Goal: Task Accomplishment & Management: Manage account settings

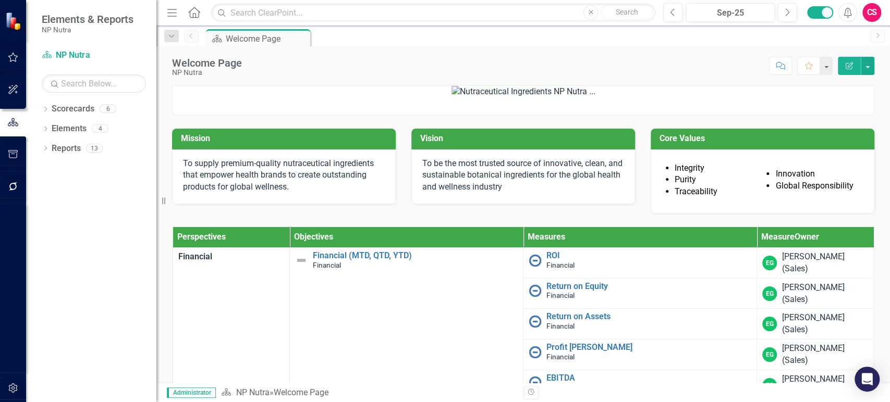
click at [875, 7] on div "CS" at bounding box center [871, 12] width 19 height 19
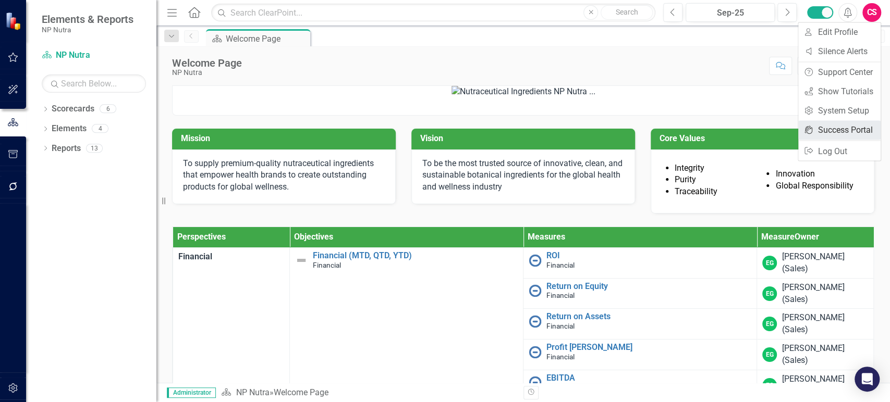
click at [833, 125] on link "icon.portal Success Portal" at bounding box center [839, 129] width 82 height 19
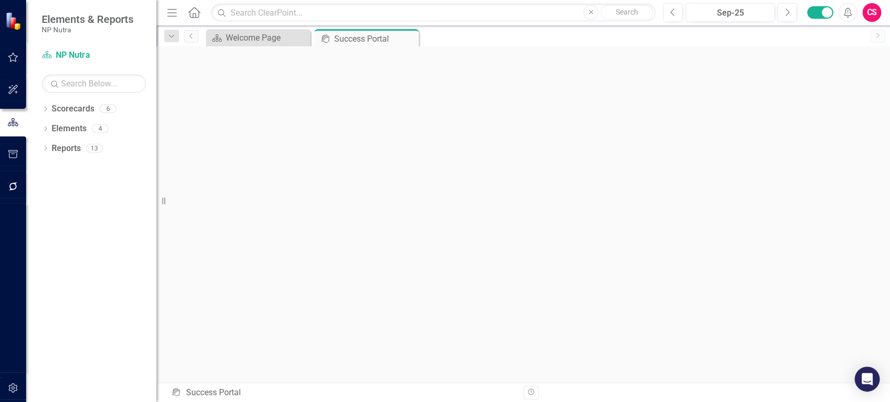
click at [75, 175] on div "Dropdown Scorecards 6 Dropdown NP Nutra Financial Customer Centric Internal Pro…" at bounding box center [91, 252] width 130 height 302
click at [79, 54] on link "Scorecard NP Nutra" at bounding box center [94, 56] width 104 height 12
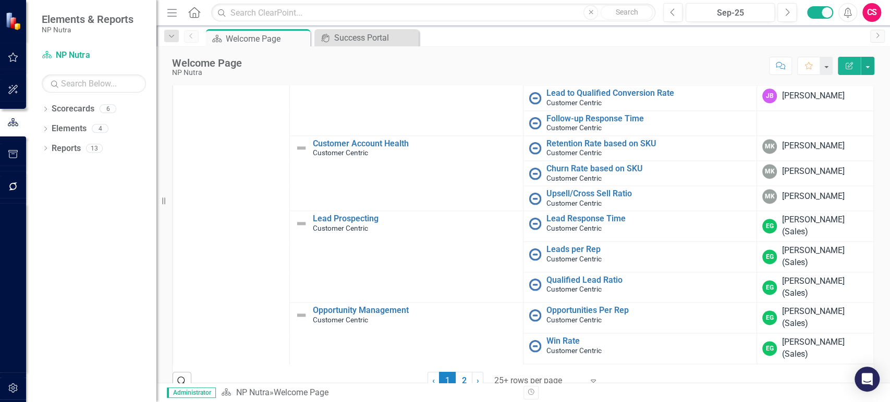
scroll to position [1057, 0]
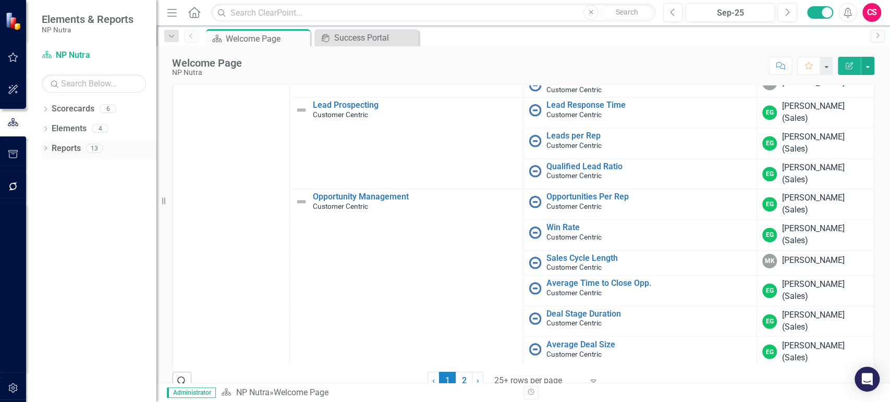
click at [47, 146] on div "Dropdown" at bounding box center [45, 149] width 7 height 9
click at [51, 226] on icon "Dropdown" at bounding box center [49, 225] width 7 height 6
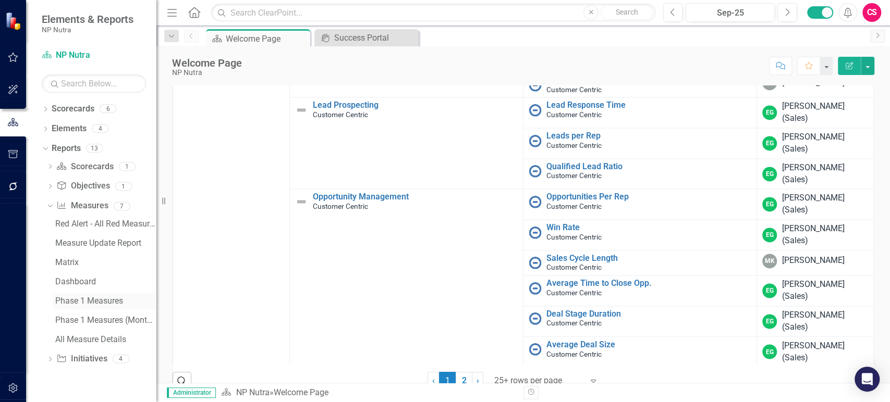
click at [90, 296] on link "Phase 1 Measures" at bounding box center [105, 301] width 104 height 17
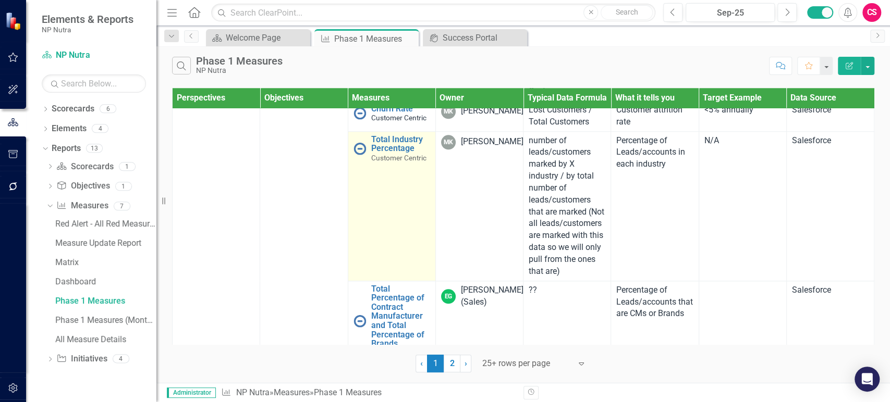
scroll to position [732, 0]
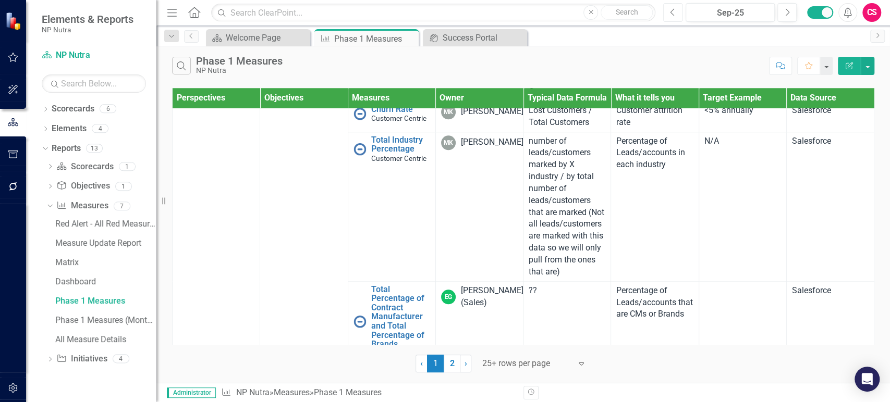
click at [671, 16] on icon "Previous" at bounding box center [673, 12] width 6 height 9
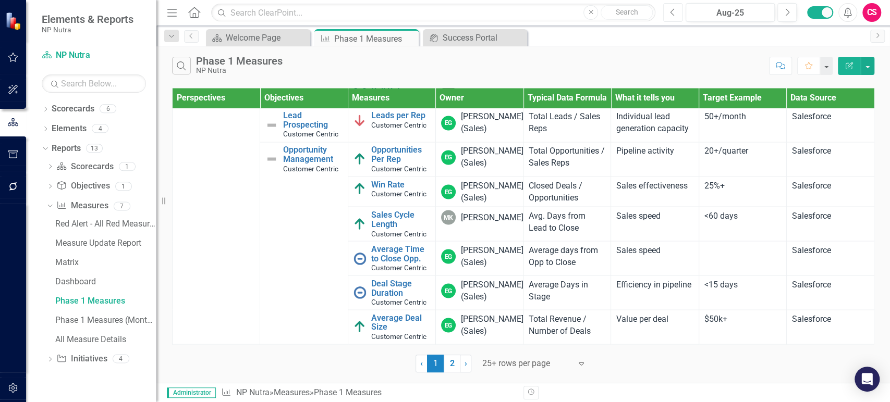
scroll to position [1262, 0]
click at [386, 120] on link "Leads per Rep" at bounding box center [400, 115] width 59 height 9
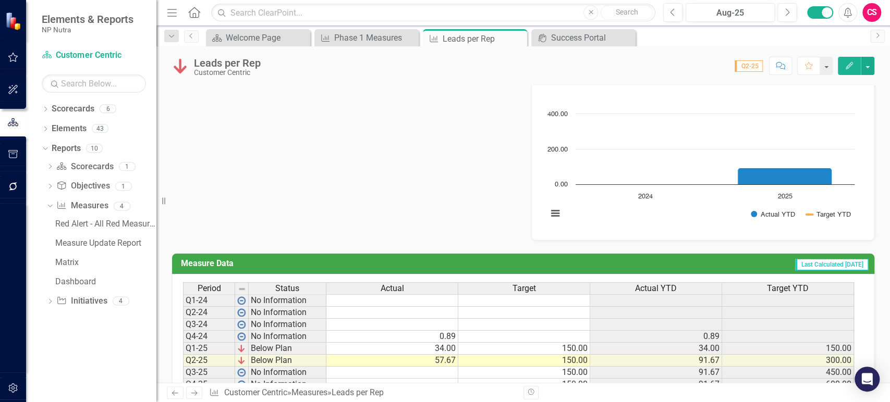
scroll to position [348, 0]
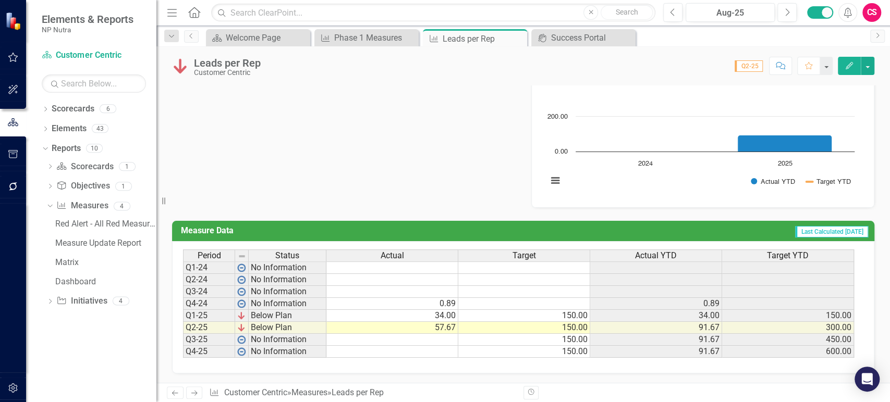
click at [494, 312] on td "150.00" at bounding box center [524, 316] width 132 height 12
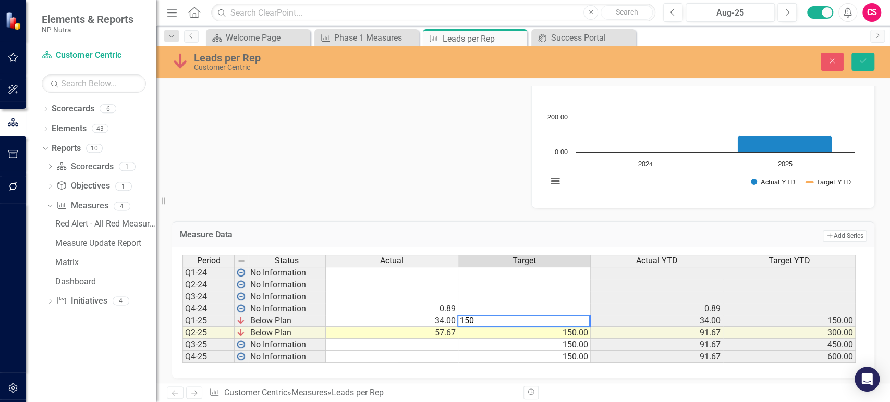
click at [463, 322] on textarea "150" at bounding box center [523, 321] width 132 height 13
click at [548, 339] on td "150.00" at bounding box center [524, 345] width 132 height 12
drag, startPoint x: 576, startPoint y: 322, endPoint x: 584, endPoint y: 322, distance: 8.3
click at [576, 322] on td "50.00" at bounding box center [524, 321] width 132 height 12
drag, startPoint x: 588, startPoint y: 324, endPoint x: 584, endPoint y: 349, distance: 25.3
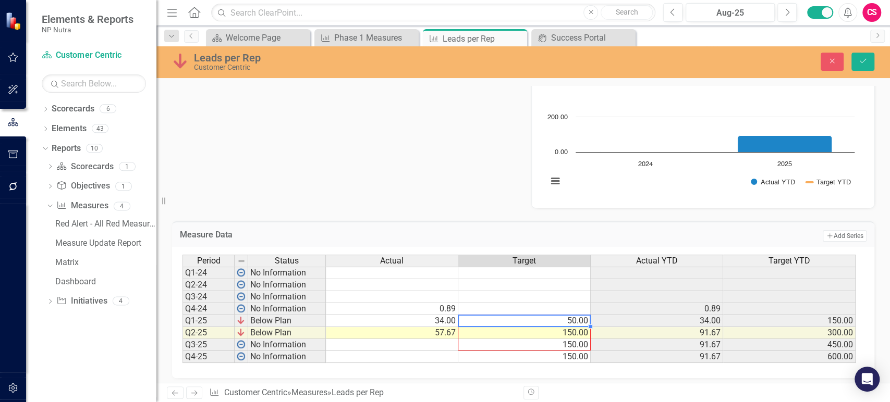
click at [182, 363] on div at bounding box center [182, 363] width 0 height 0
type textarea "50"
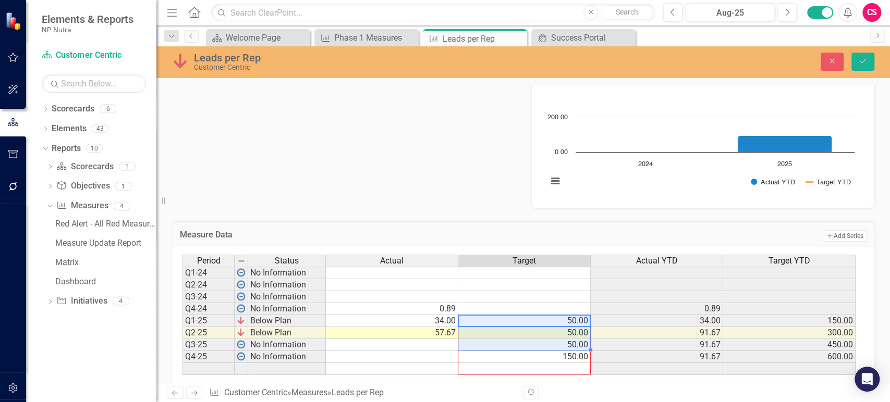
drag, startPoint x: 590, startPoint y: 351, endPoint x: 586, endPoint y: 361, distance: 11.2
click at [182, 362] on div "Period Status Actual Target Actual YTD Target YTD Q1-24 No Information Q2-24 No…" at bounding box center [182, 315] width 0 height 120
click at [827, 63] on icon "Close" at bounding box center [831, 60] width 9 height 7
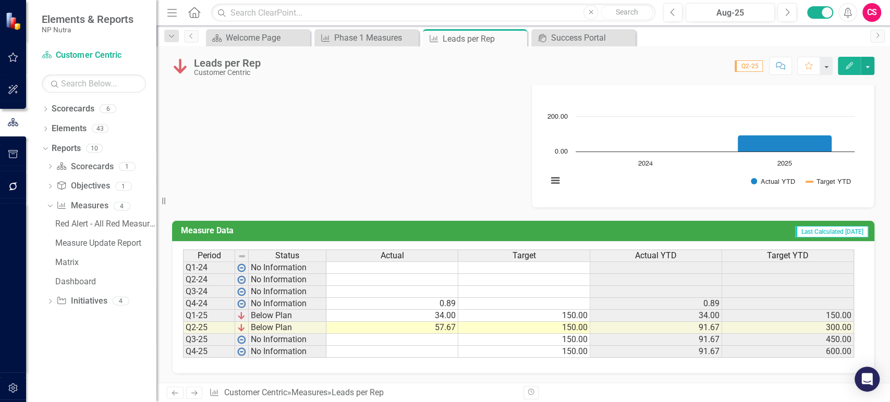
scroll to position [0, 0]
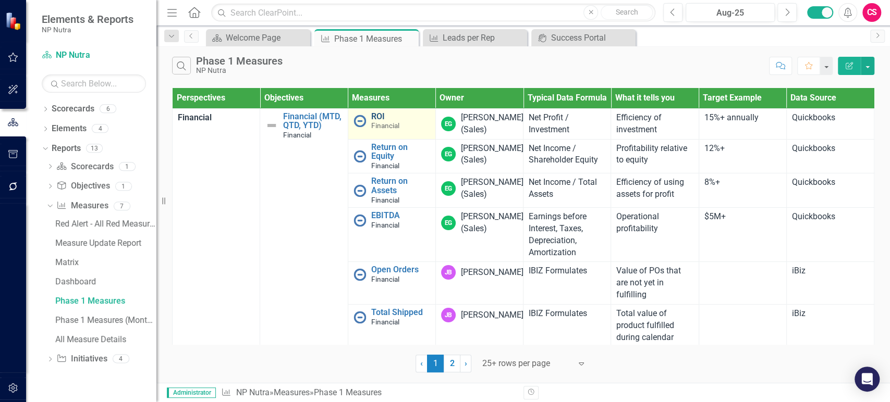
click at [376, 121] on link "ROI" at bounding box center [400, 116] width 59 height 9
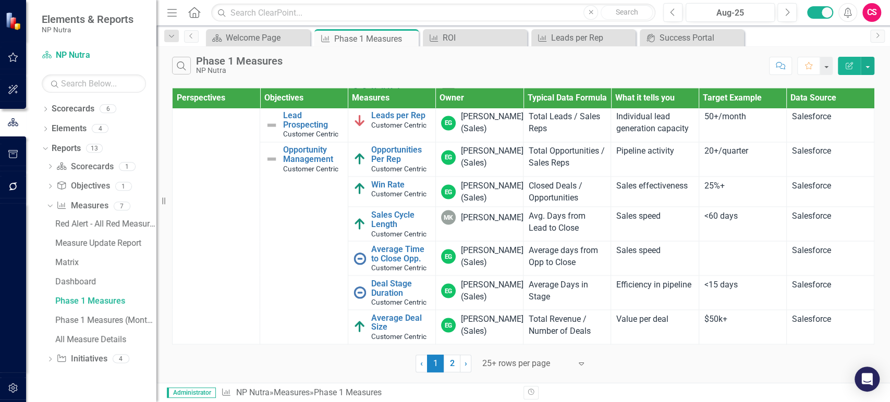
scroll to position [1389, 0]
click at [879, 7] on div "CS" at bounding box center [871, 12] width 19 height 19
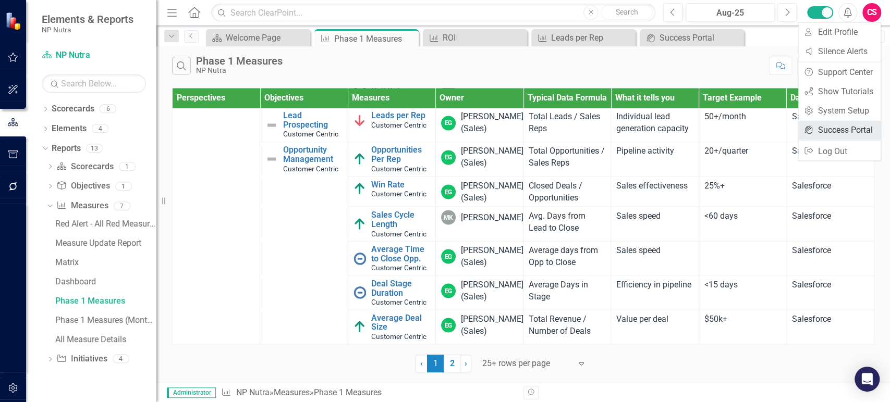
click at [818, 129] on link "icon.portal Success Portal" at bounding box center [839, 129] width 82 height 19
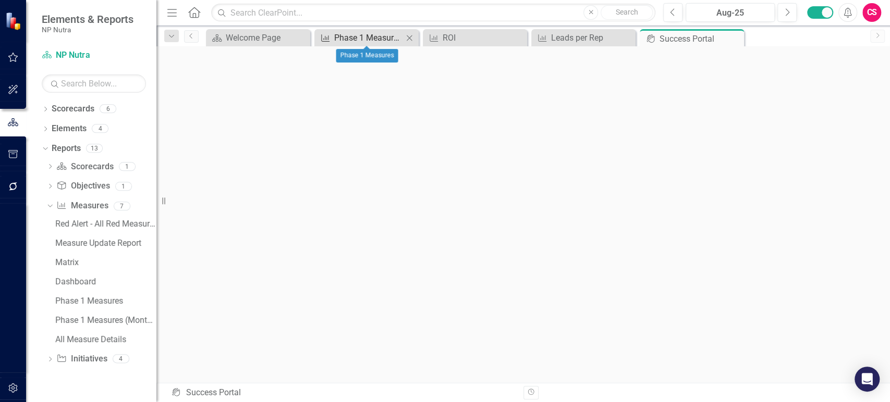
click at [368, 36] on div "Phase 1 Measures" at bounding box center [368, 37] width 69 height 13
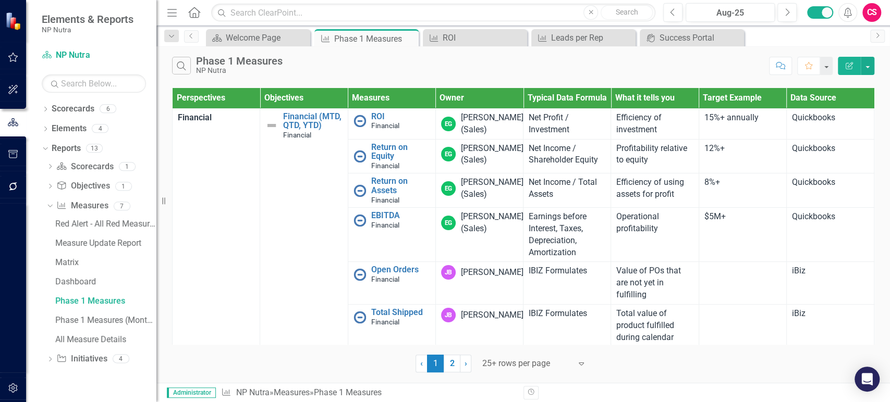
click at [872, 11] on div "CS" at bounding box center [871, 12] width 19 height 19
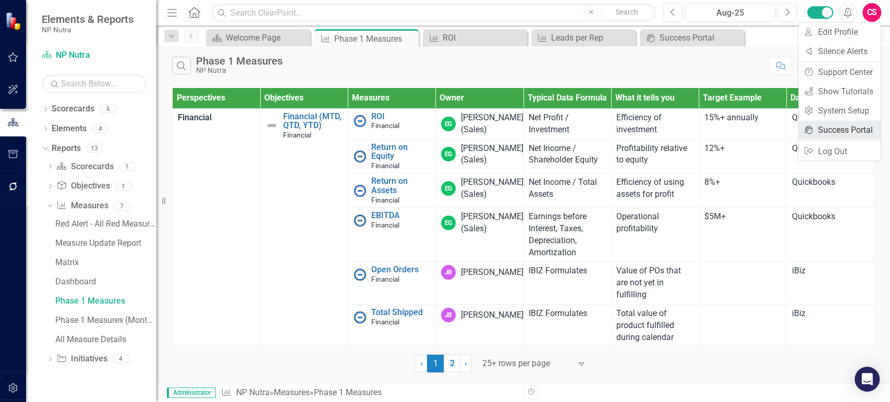
click at [833, 135] on link "icon.portal Success Portal" at bounding box center [839, 129] width 82 height 19
